Goal: Navigation & Orientation: Find specific page/section

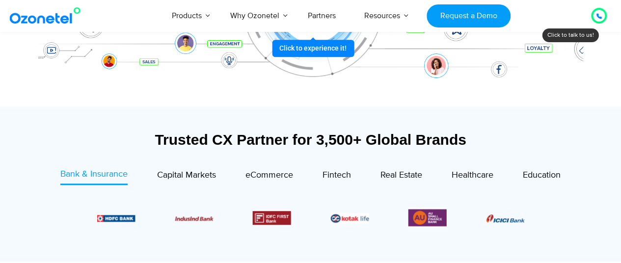
scroll to position [301, 0]
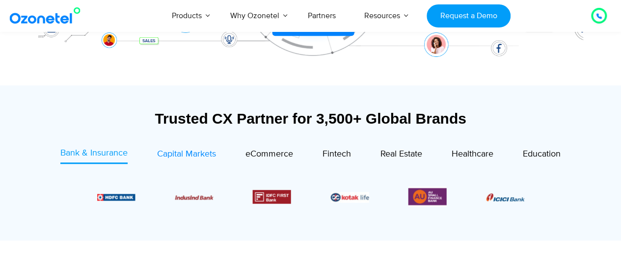
click at [182, 152] on span "Capital Markets" at bounding box center [186, 154] width 59 height 11
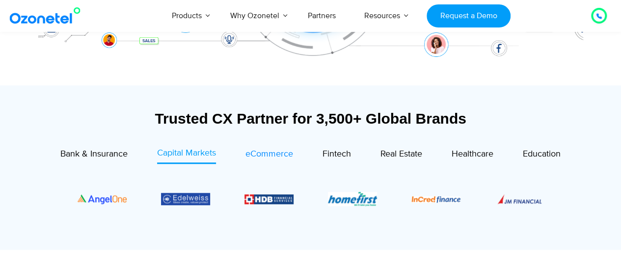
click at [264, 151] on span "eCommerce" at bounding box center [269, 154] width 48 height 11
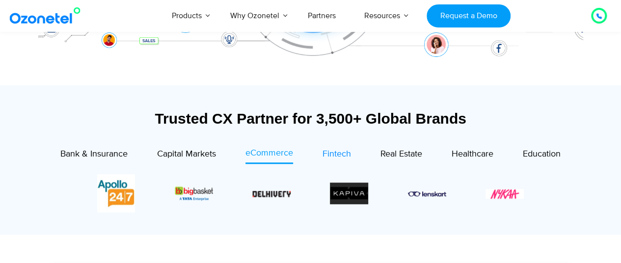
click at [328, 152] on span "Fintech" at bounding box center [336, 154] width 28 height 11
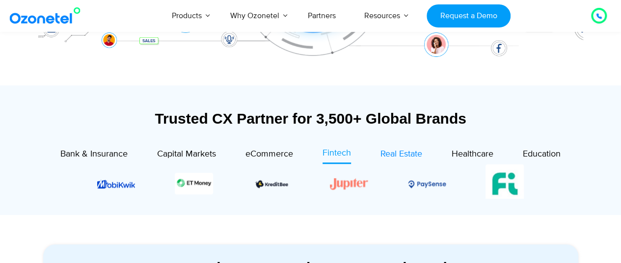
click at [416, 156] on span "Real Estate" at bounding box center [401, 154] width 42 height 11
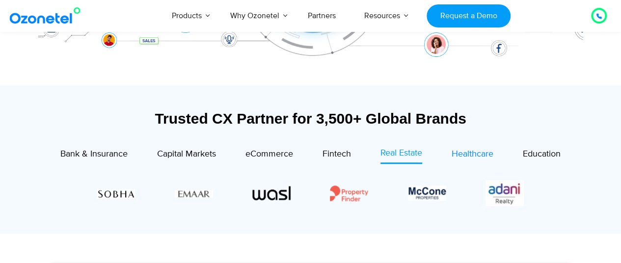
click at [474, 154] on span "Healthcare" at bounding box center [472, 154] width 42 height 11
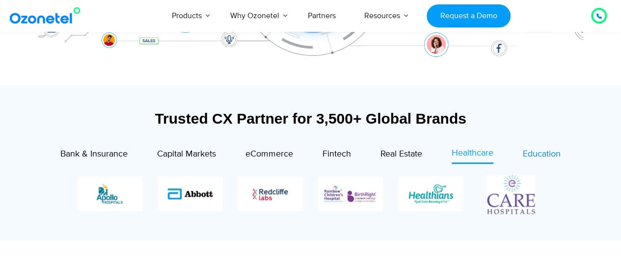
click at [545, 155] on span "Education" at bounding box center [542, 154] width 38 height 11
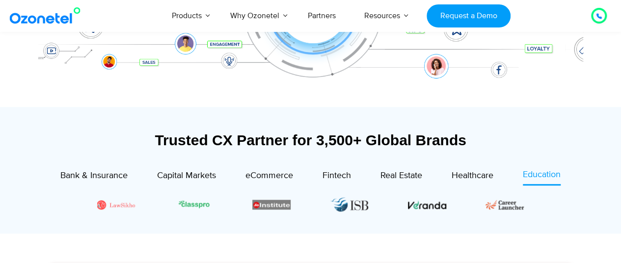
scroll to position [0, 0]
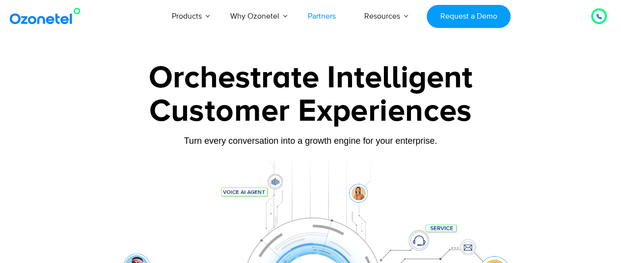
click at [323, 22] on link "Partners" at bounding box center [321, 16] width 56 height 32
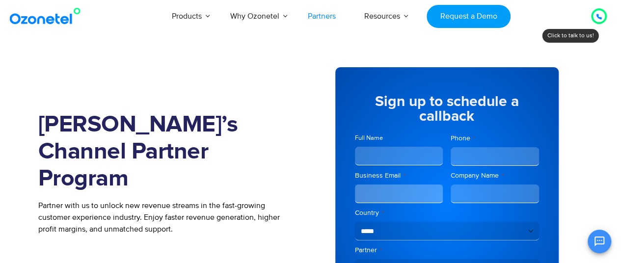
drag, startPoint x: 247, startPoint y: 110, endPoint x: 224, endPoint y: 114, distance: 23.4
click at [224, 114] on div "[PERSON_NAME]’s Channel Partner Program Partner with us to unlock new revenue s…" at bounding box center [174, 202] width 272 height 298
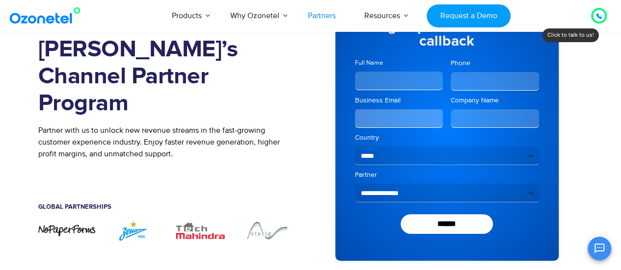
scroll to position [76, 0]
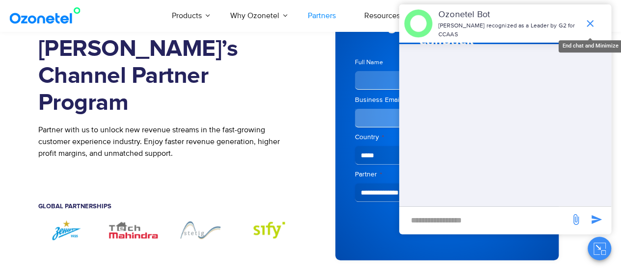
click at [590, 25] on icon "end chat or minimize" at bounding box center [589, 23] width 7 height 7
